Goal: Transaction & Acquisition: Subscribe to service/newsletter

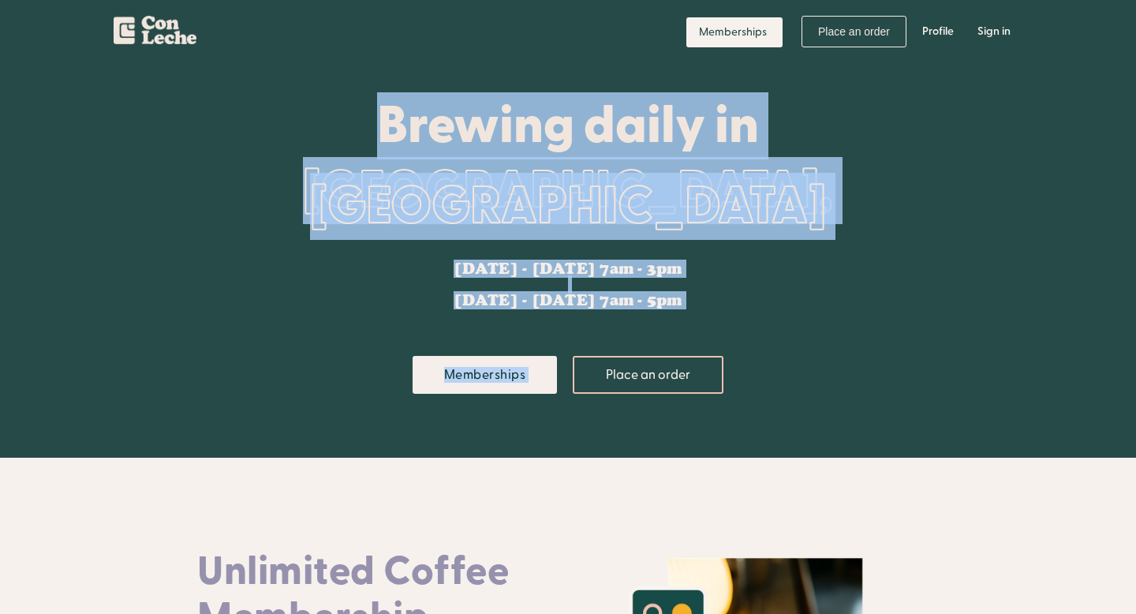
drag, startPoint x: 719, startPoint y: 315, endPoint x: 660, endPoint y: 37, distance: 283.8
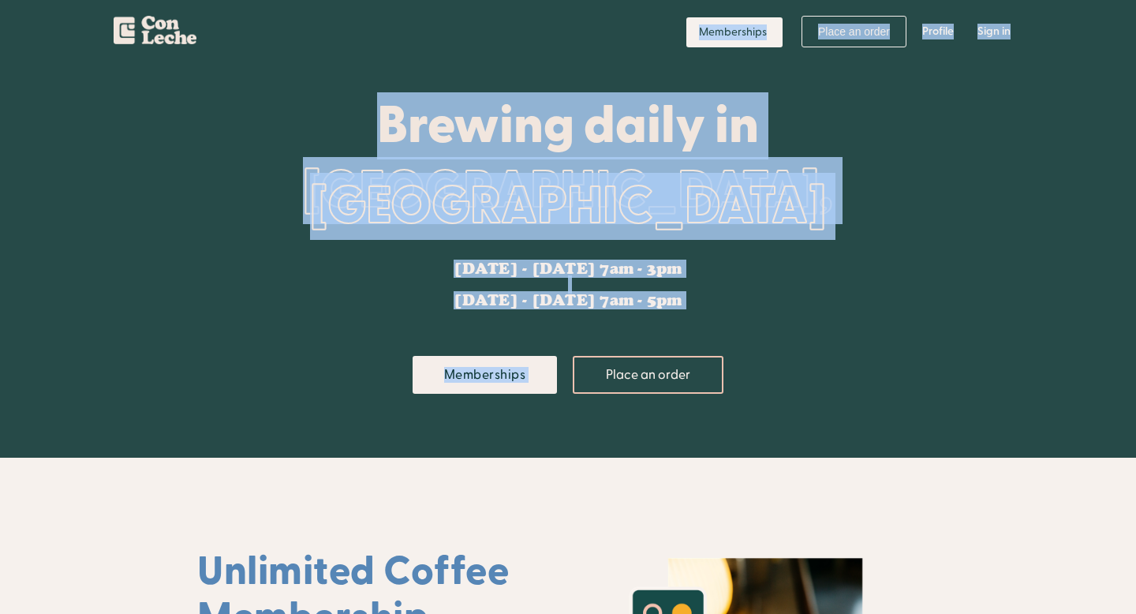
click at [729, 226] on div "[GEOGRAPHIC_DATA], [GEOGRAPHIC_DATA]" at bounding box center [567, 198] width 741 height 95
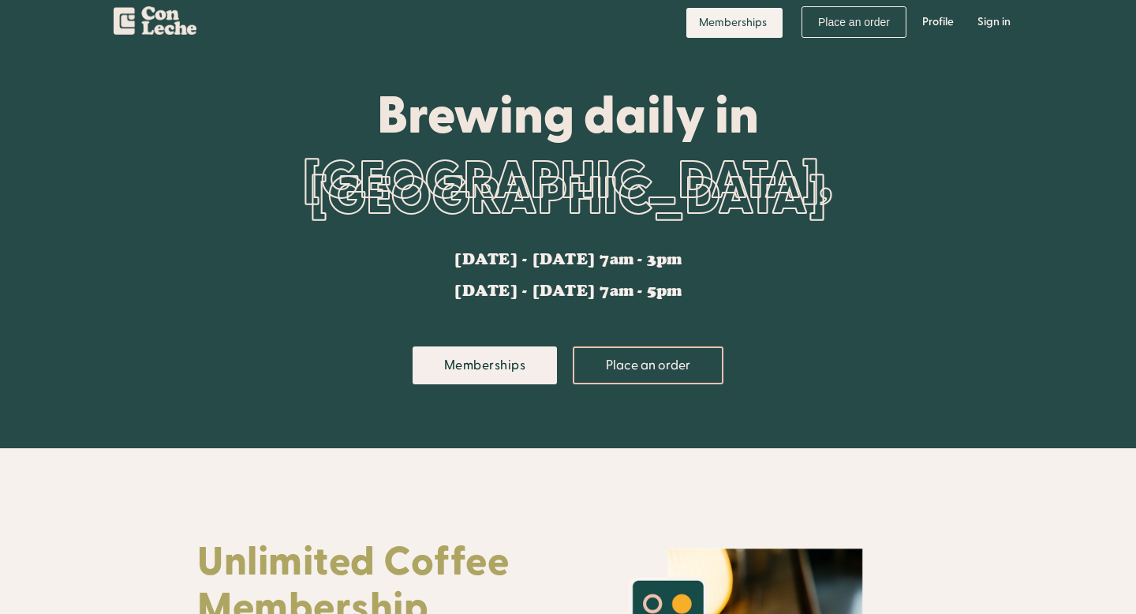
scroll to position [10, 0]
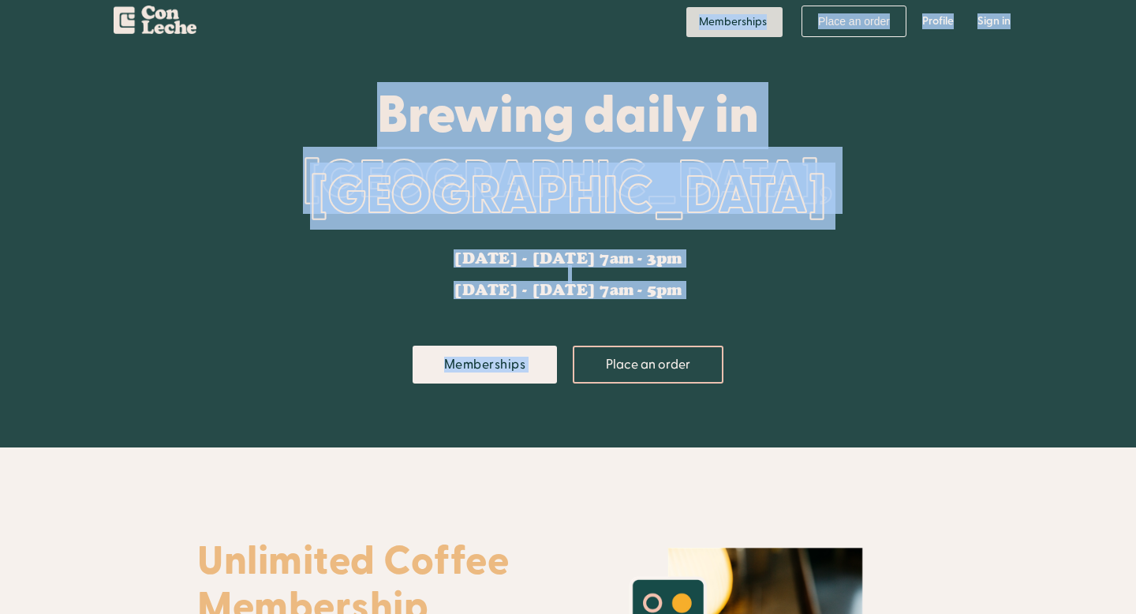
drag, startPoint x: 740, startPoint y: 304, endPoint x: 701, endPoint y: 13, distance: 293.6
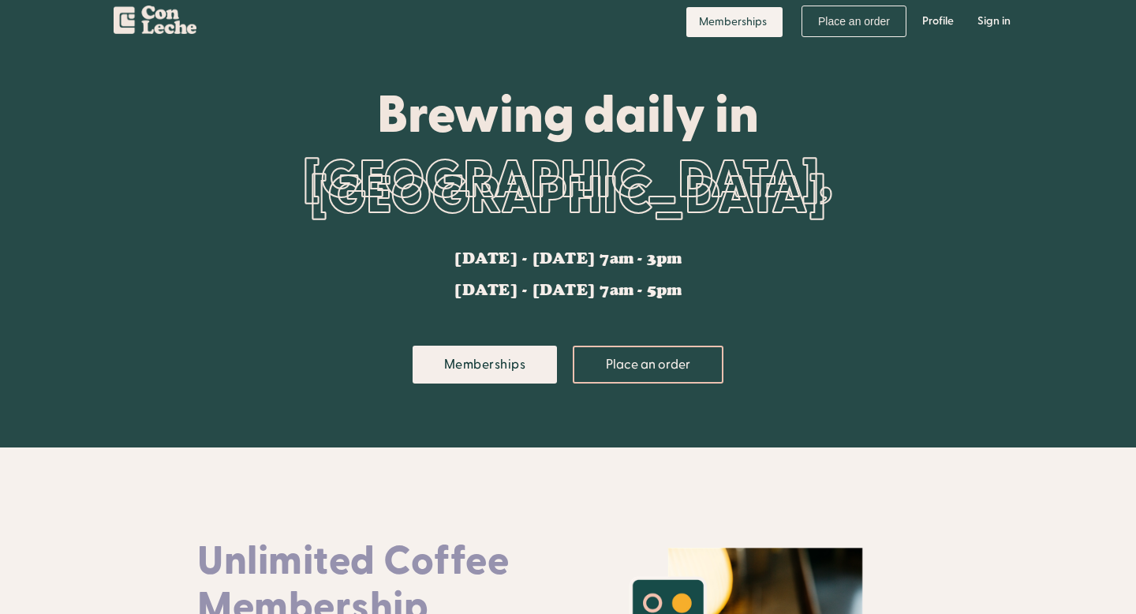
click at [729, 203] on div "Reynoldstown, Atlanta" at bounding box center [567, 188] width 741 height 95
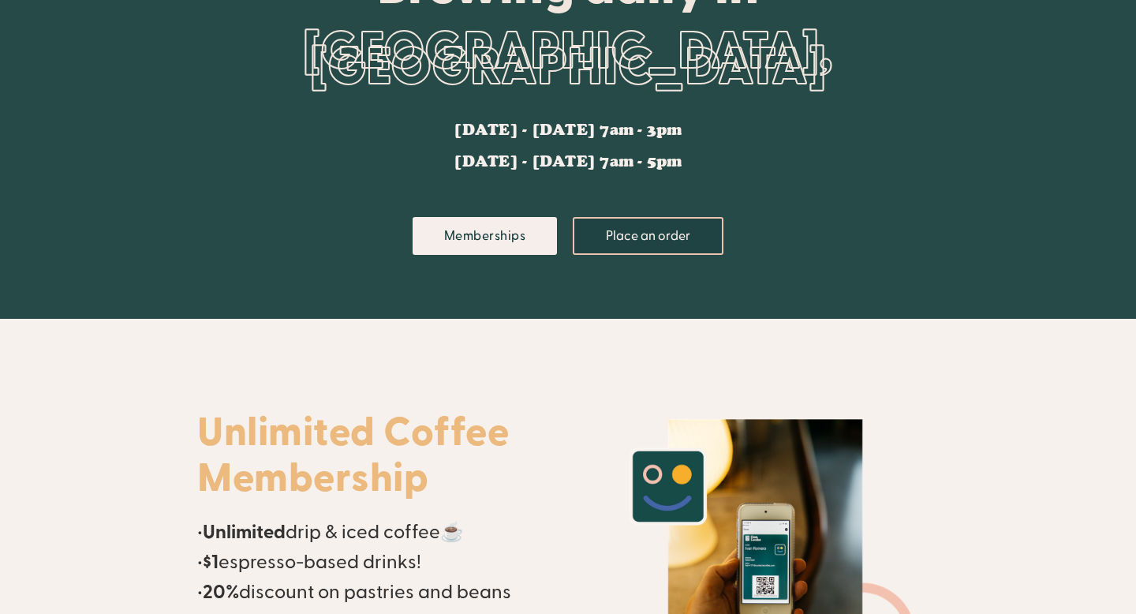
scroll to position [356, 0]
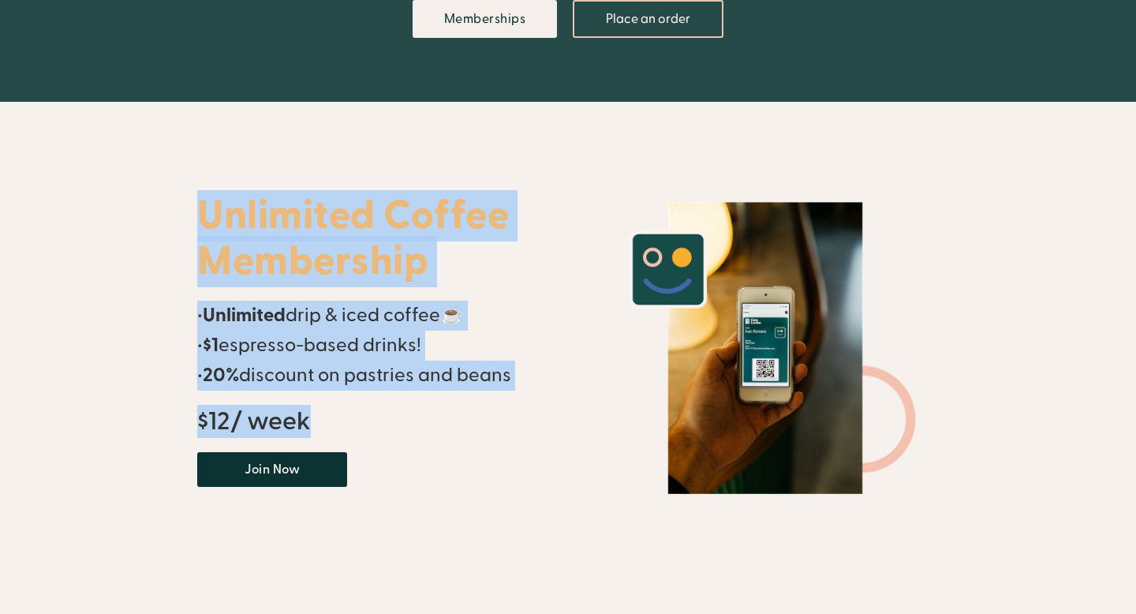
drag, startPoint x: 477, startPoint y: 421, endPoint x: 469, endPoint y: 156, distance: 265.1
click at [466, 169] on div "Unlimited Coffee Membership • Unlimited drip & iced coffee☕ • $1 espresso-based…" at bounding box center [374, 347] width 355 height 397
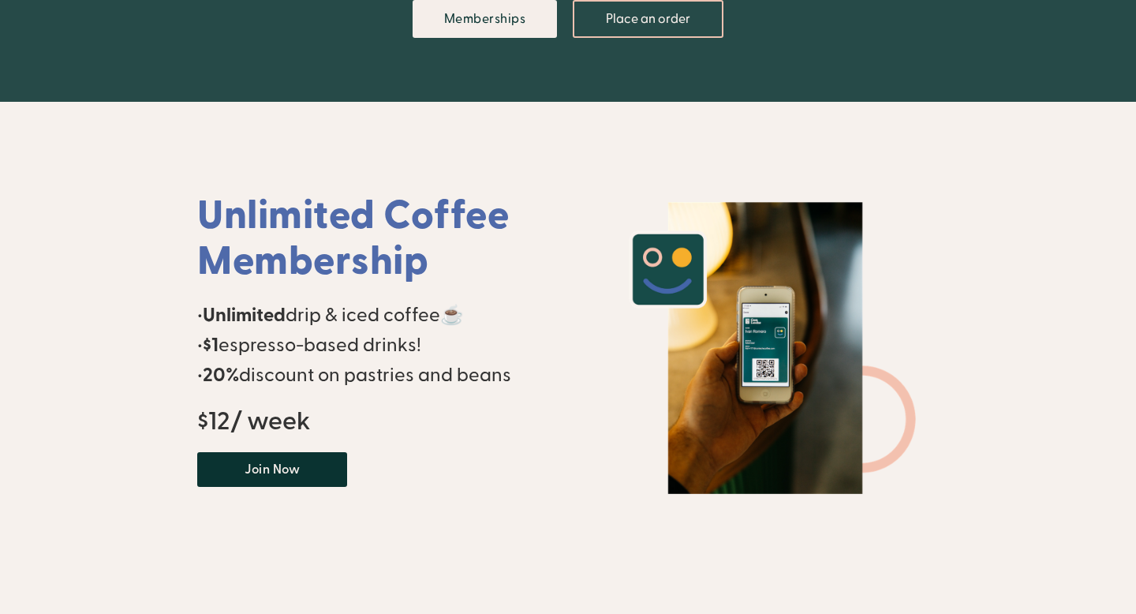
click at [466, 164] on div "Unlimited Coffee Membership • Unlimited drip & iced coffee☕ • $1 espresso-based…" at bounding box center [374, 347] width 355 height 397
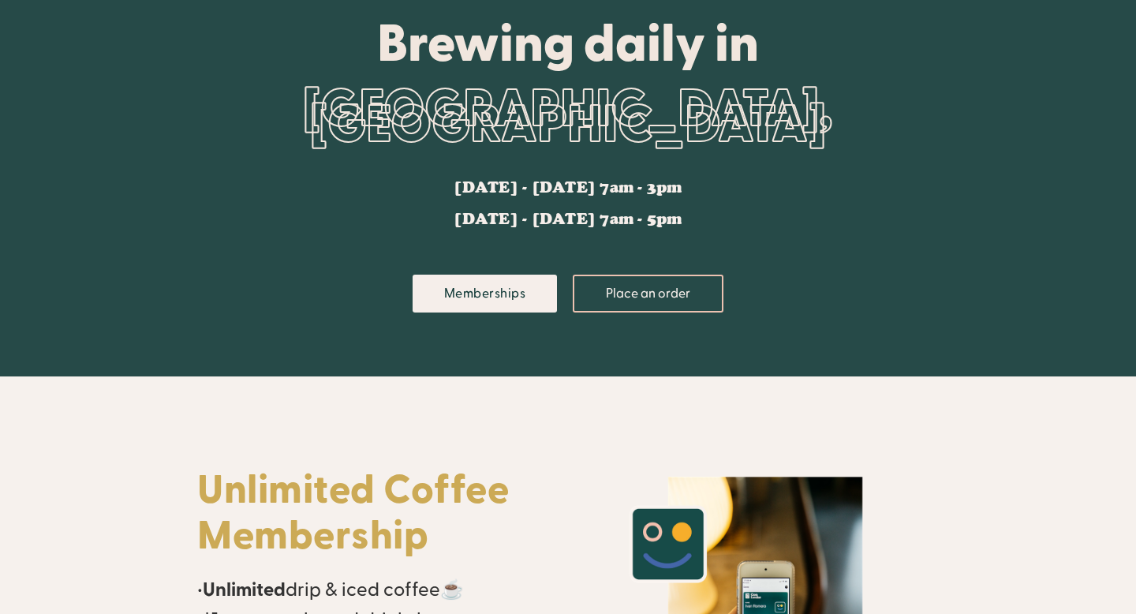
scroll to position [0, 0]
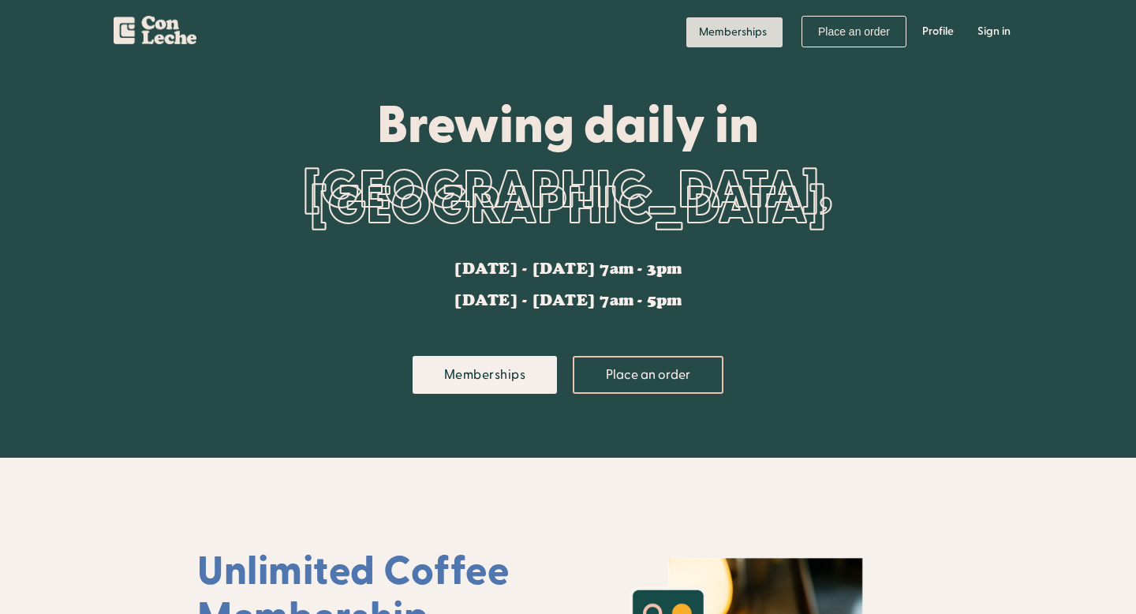
click at [745, 42] on link "Memberships" at bounding box center [734, 32] width 96 height 30
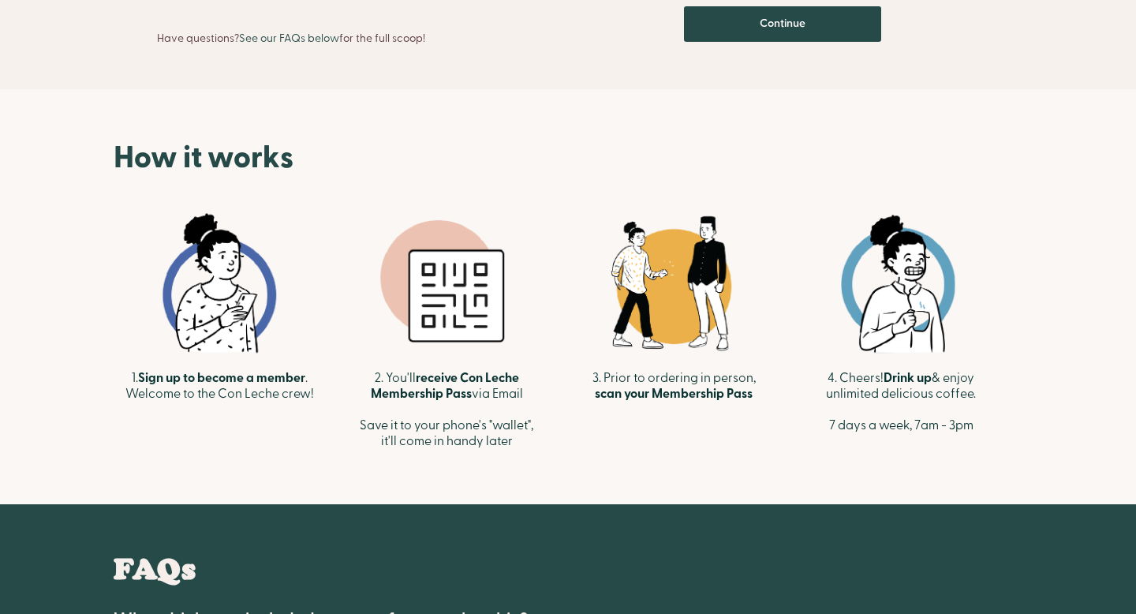
scroll to position [465, 0]
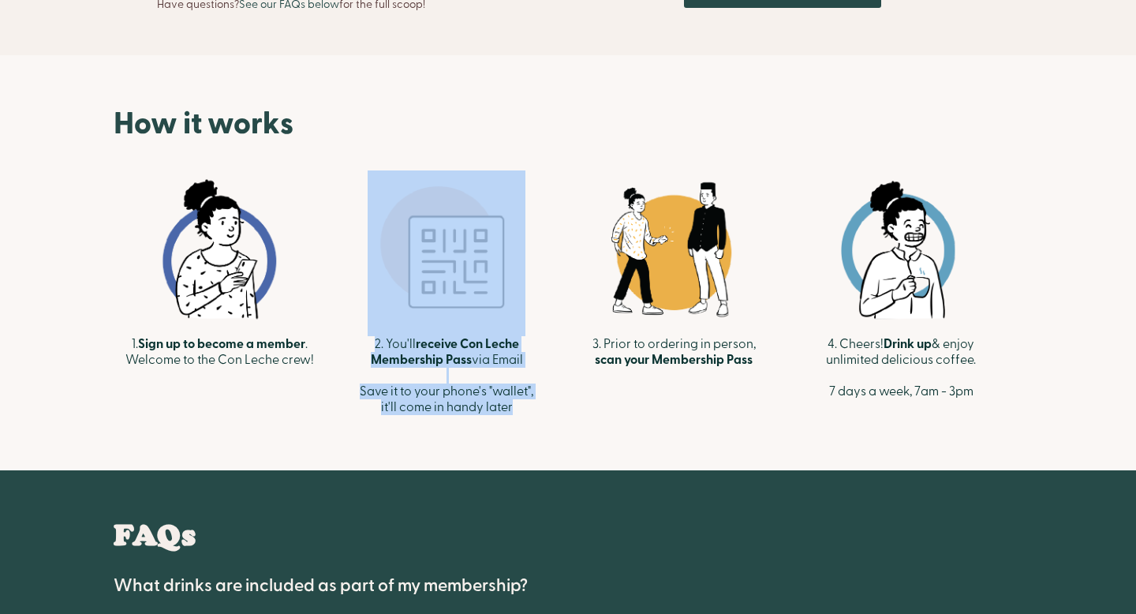
drag, startPoint x: 528, startPoint y: 415, endPoint x: 526, endPoint y: 246, distance: 168.8
click at [526, 252] on div "2. You'll receive Con Leche Membership Pass via Email Save it to your phone's "…" at bounding box center [446, 296] width 211 height 252
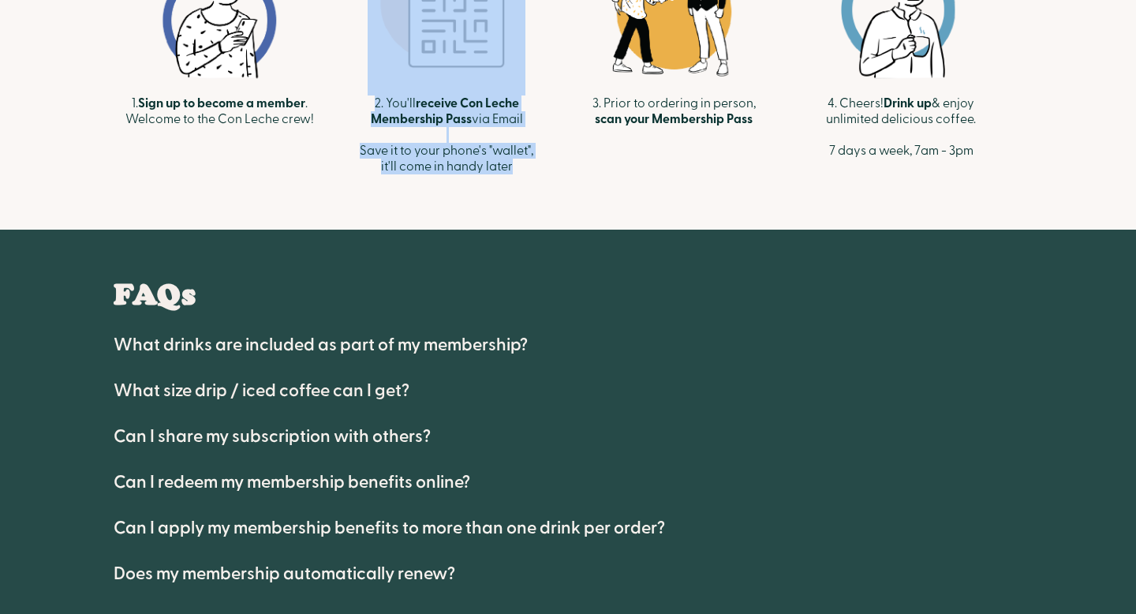
scroll to position [704, 0]
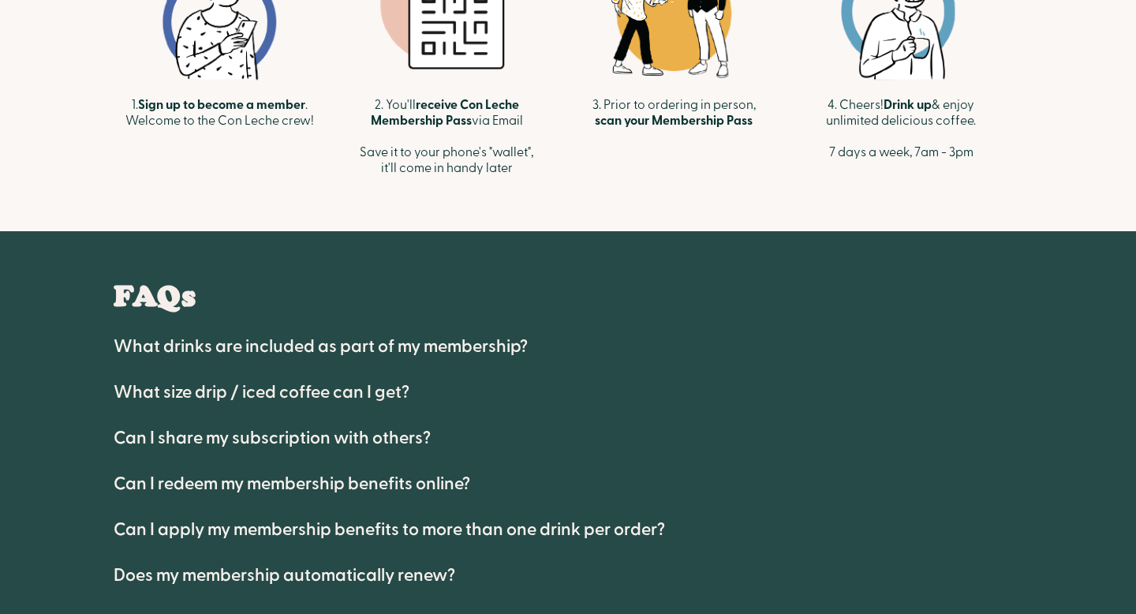
click at [359, 342] on h4 "What drinks are included as part of my membership?" at bounding box center [321, 346] width 414 height 19
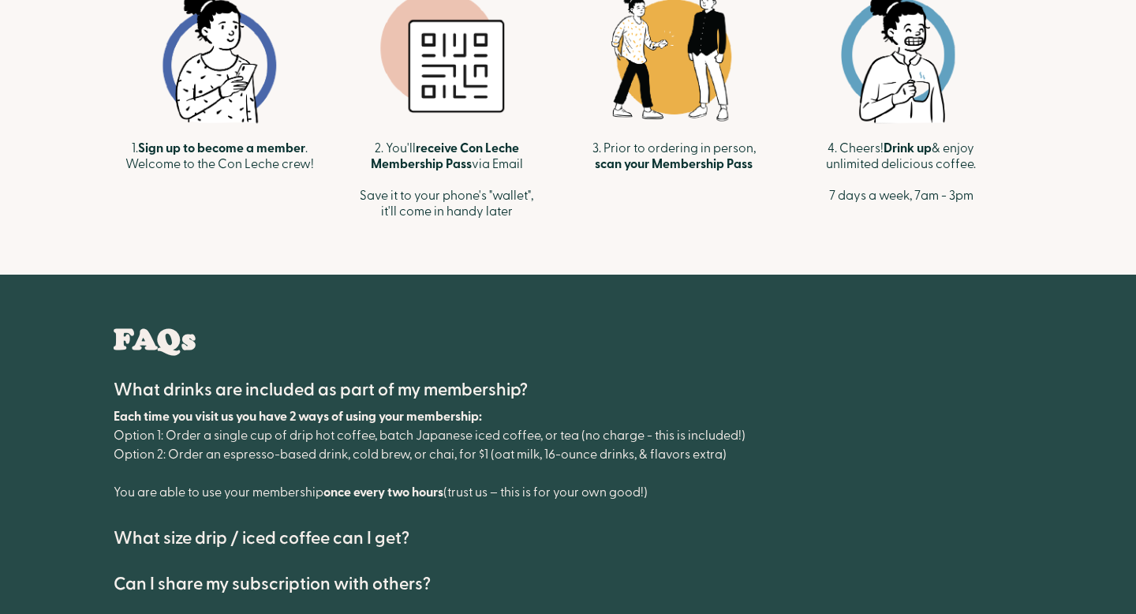
scroll to position [1144, 0]
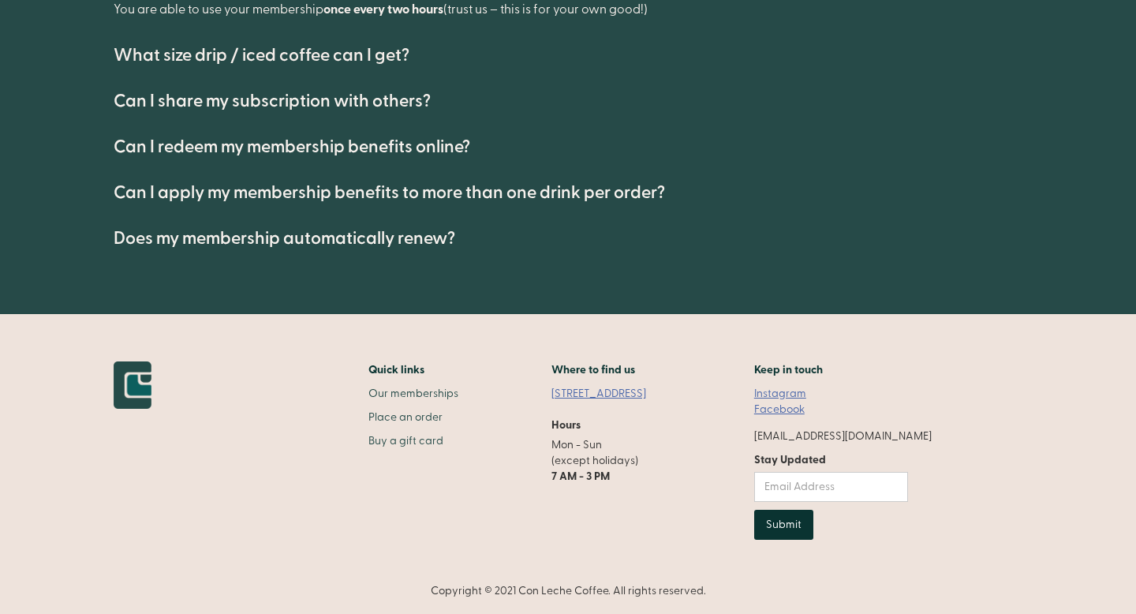
drag, startPoint x: 548, startPoint y: 386, endPoint x: 707, endPoint y: 413, distance: 160.8
click at [707, 413] on div "Quick links Our memberships Place an order Buy a gift card Where to find us [ST…" at bounding box center [523, 456] width 818 height 190
click at [619, 394] on link "[STREET_ADDRESS]" at bounding box center [606, 394] width 110 height 16
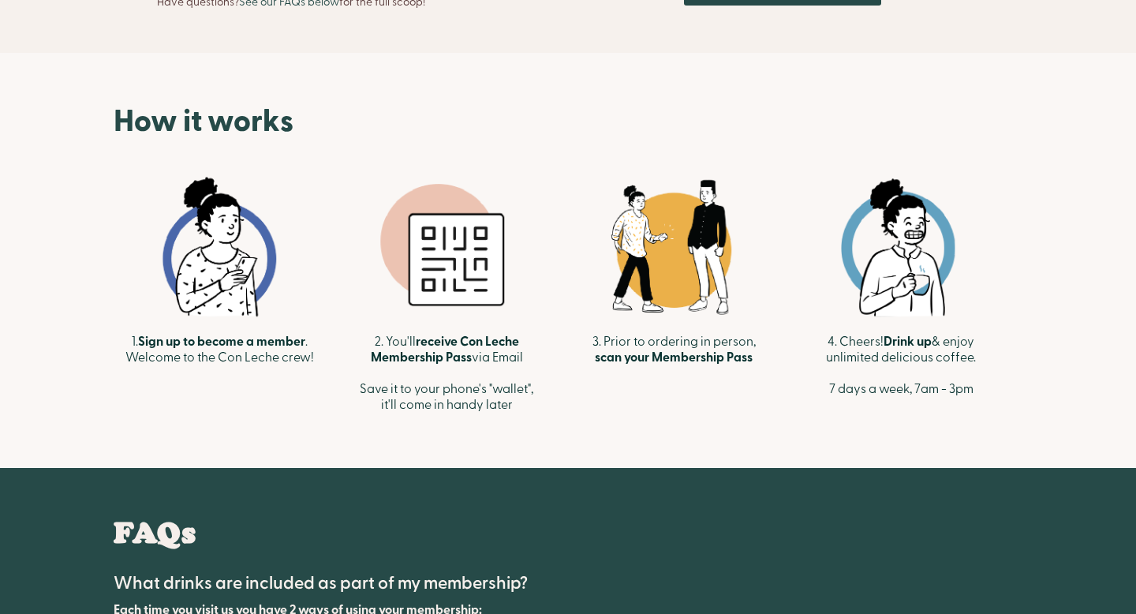
scroll to position [0, 0]
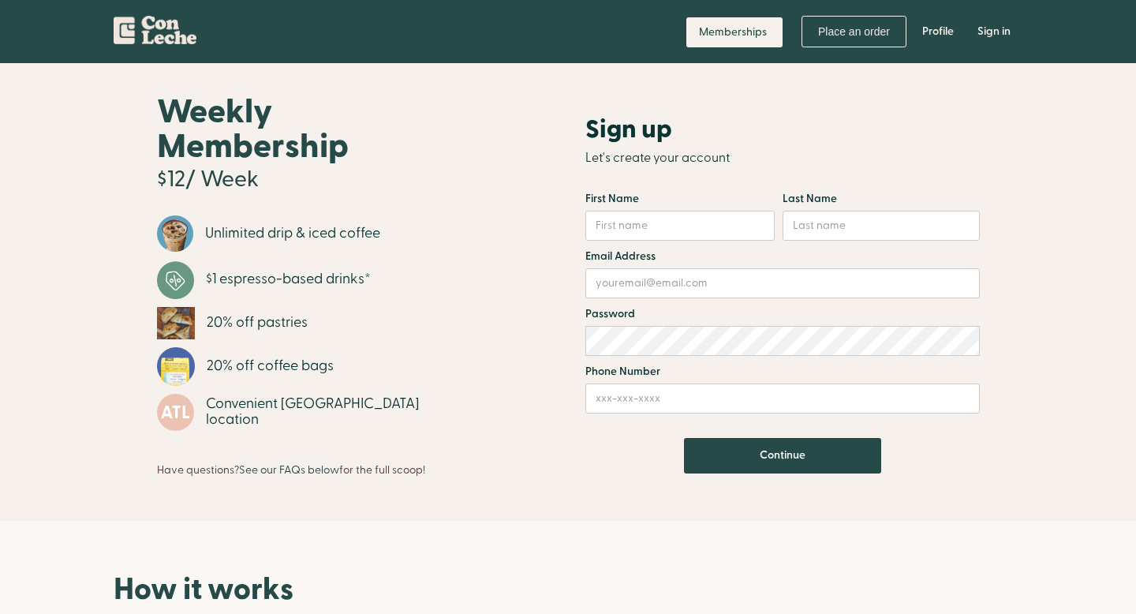
click at [913, 95] on div "Sign up Let's create your account First Name Last Name Email Address Password P…" at bounding box center [782, 286] width 394 height 382
click at [188, 32] on img "home" at bounding box center [155, 27] width 83 height 34
